Goal: Connect with others: Connect with others

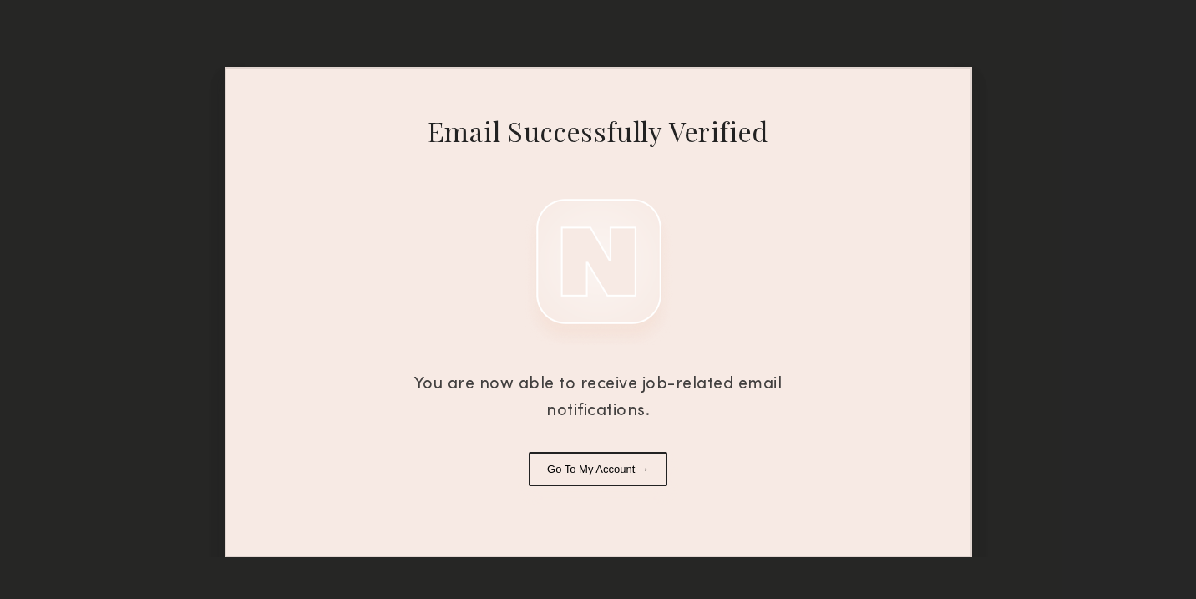
click at [570, 463] on button "Go To My Account →" at bounding box center [598, 469] width 139 height 34
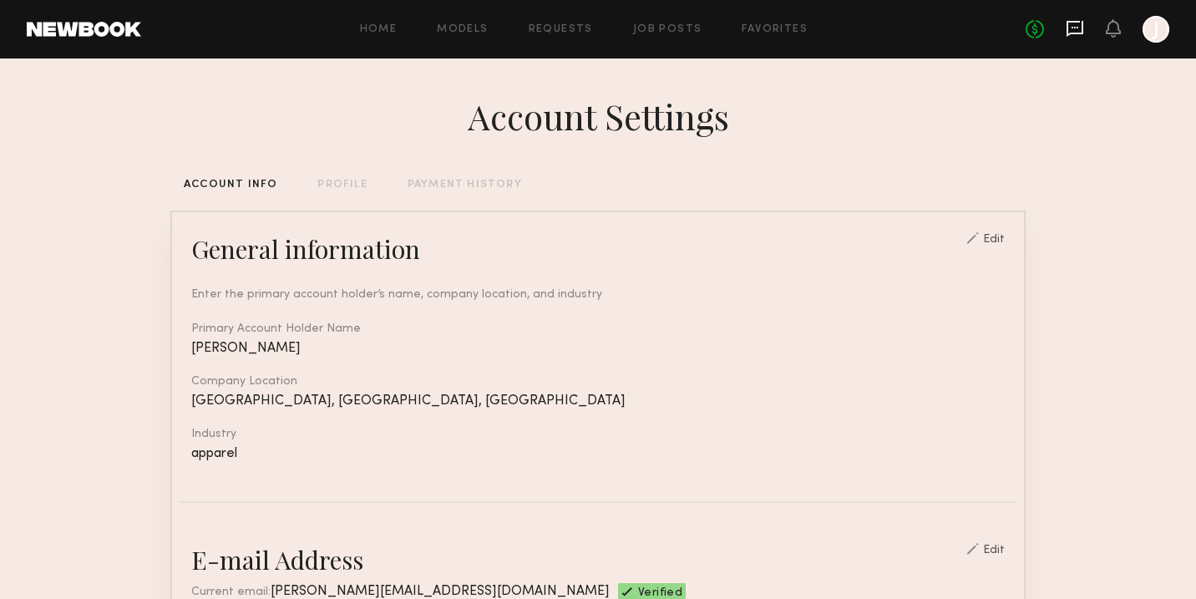
click at [1075, 25] on icon at bounding box center [1075, 28] width 18 height 18
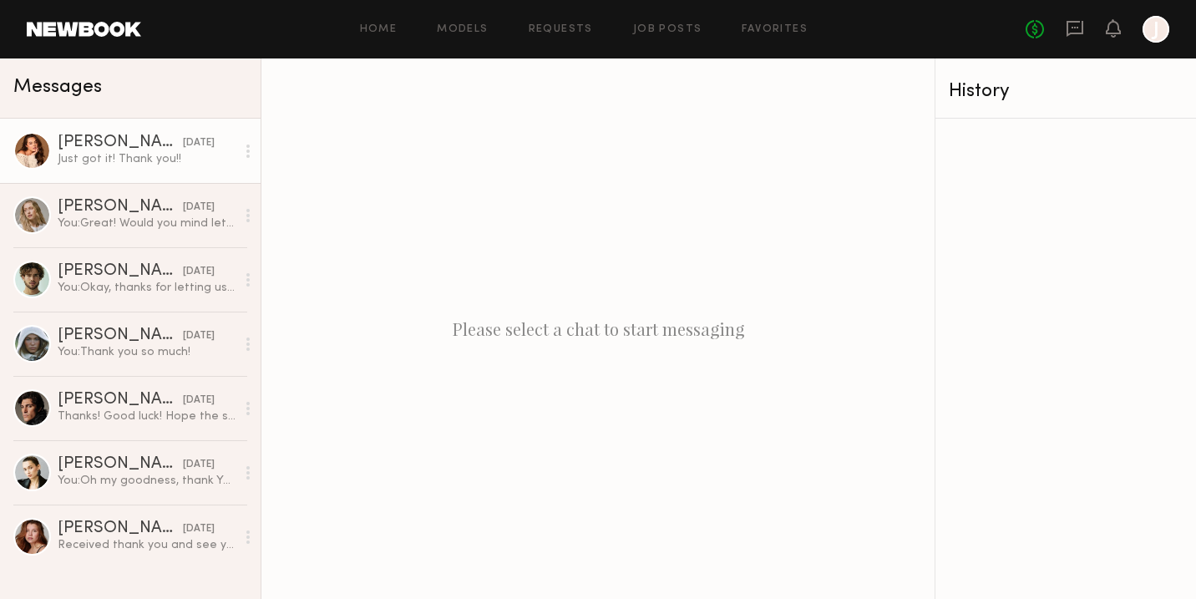
click at [130, 160] on div "Just got it! Thank you!!" at bounding box center [147, 159] width 178 height 16
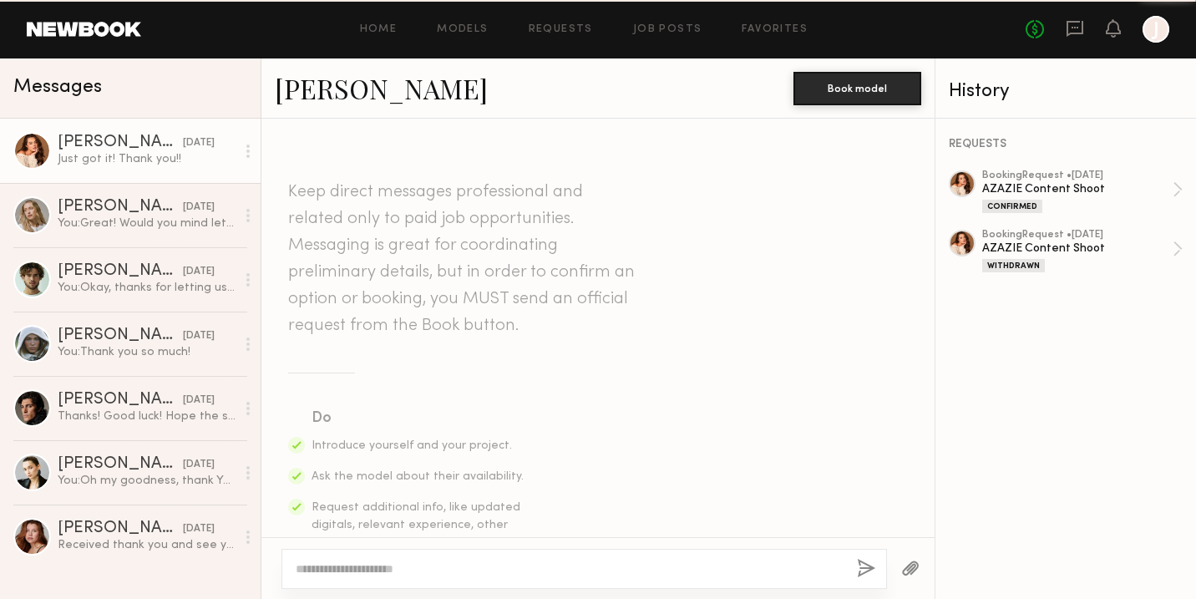
scroll to position [2026, 0]
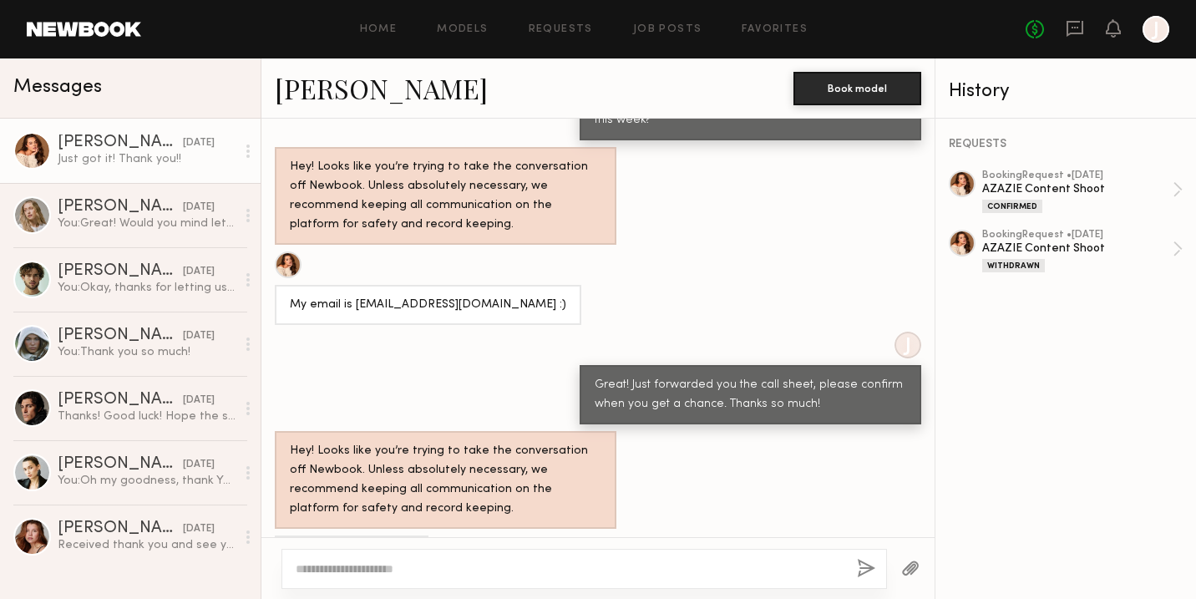
click at [308, 85] on link "[PERSON_NAME]" at bounding box center [381, 88] width 213 height 36
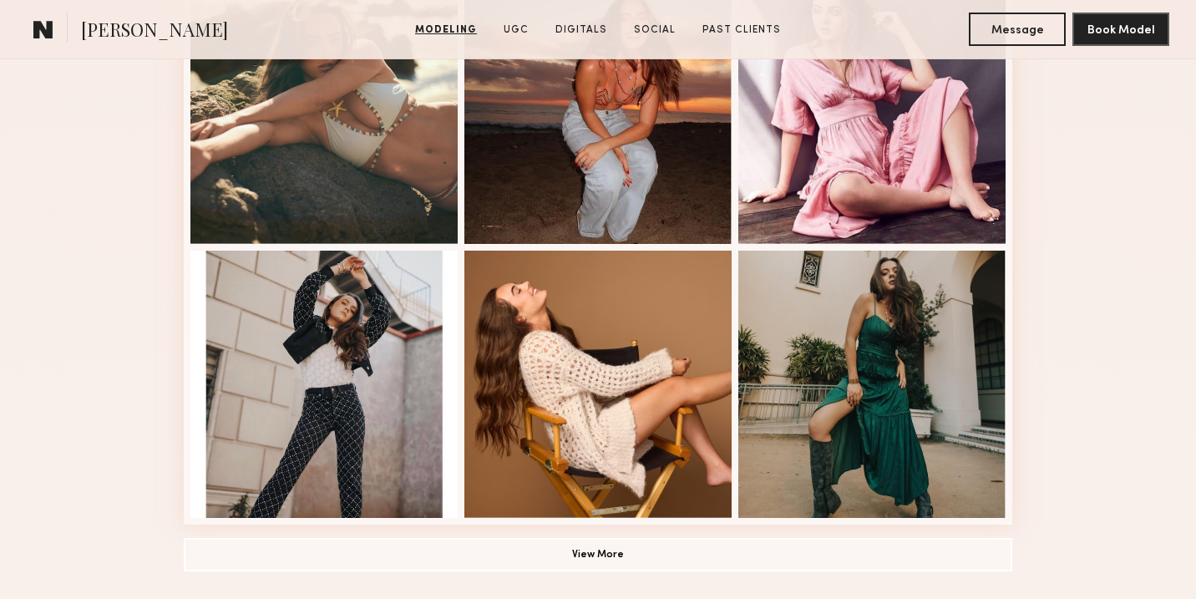
scroll to position [1227, 0]
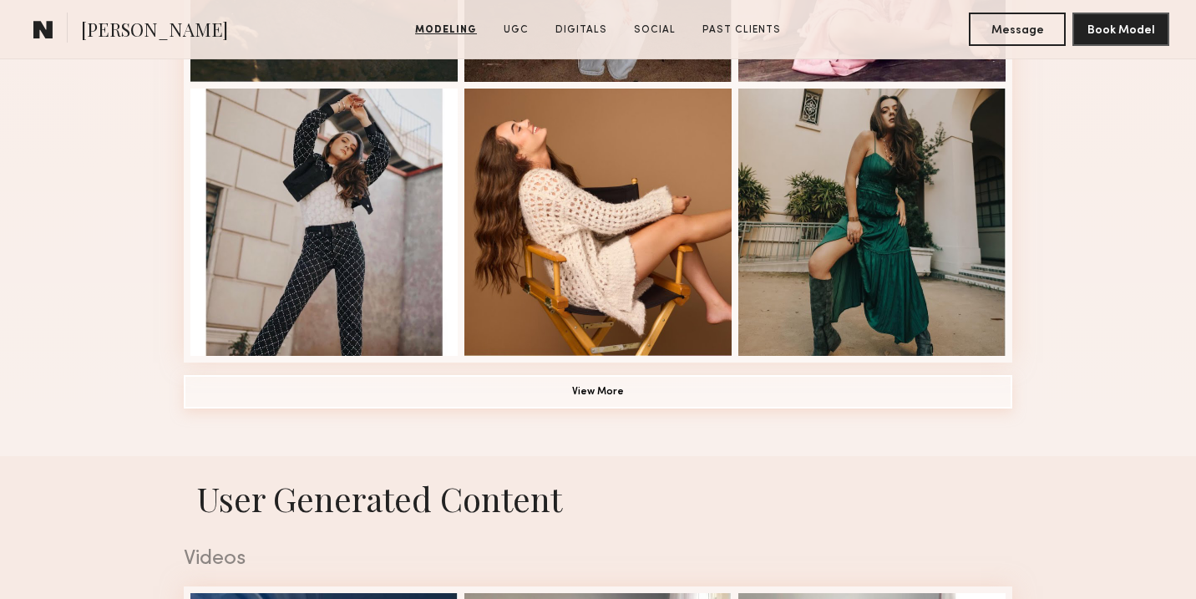
click at [522, 386] on button "View More" at bounding box center [598, 391] width 829 height 33
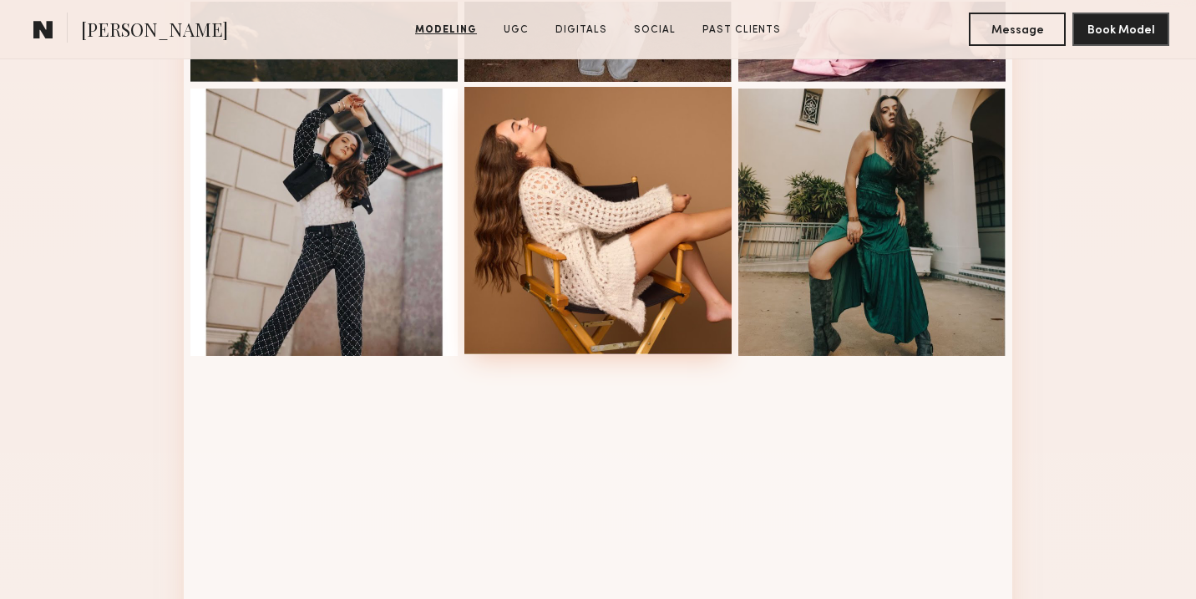
click at [594, 236] on div at bounding box center [597, 220] width 267 height 267
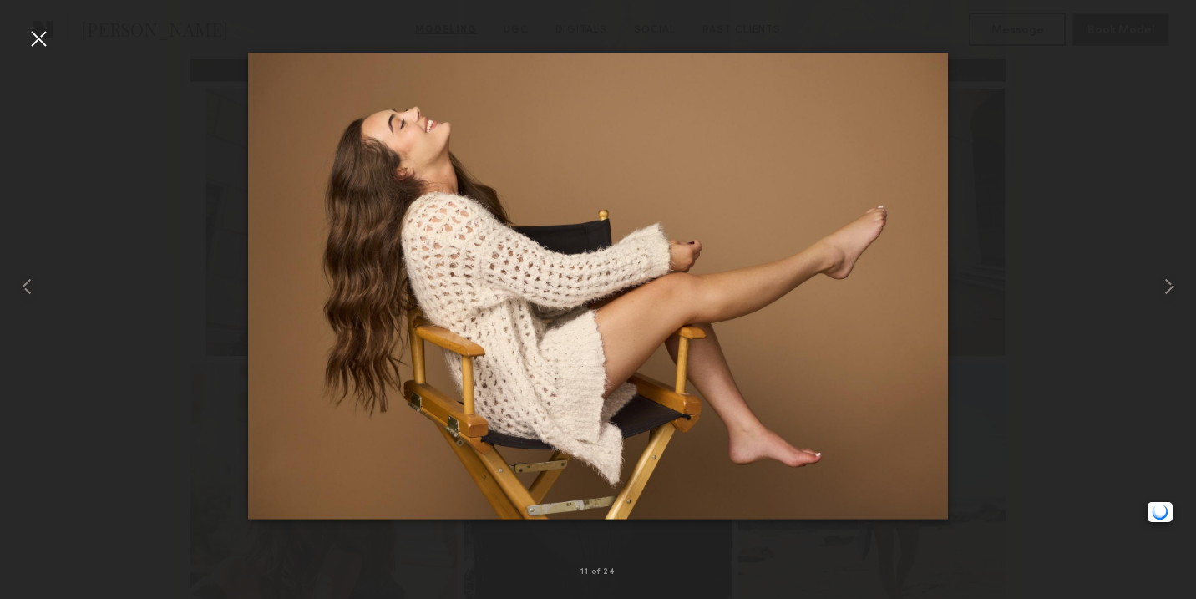
click at [1060, 110] on div at bounding box center [598, 286] width 1196 height 519
click at [41, 38] on div at bounding box center [38, 38] width 27 height 27
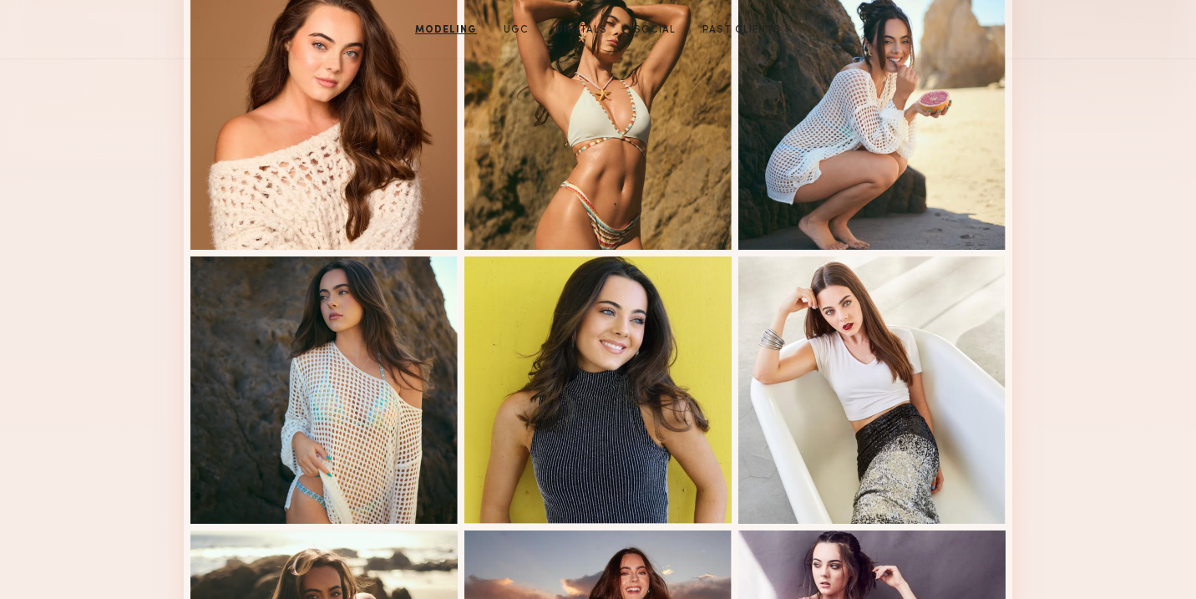
scroll to position [0, 0]
